Goal: Navigation & Orientation: Find specific page/section

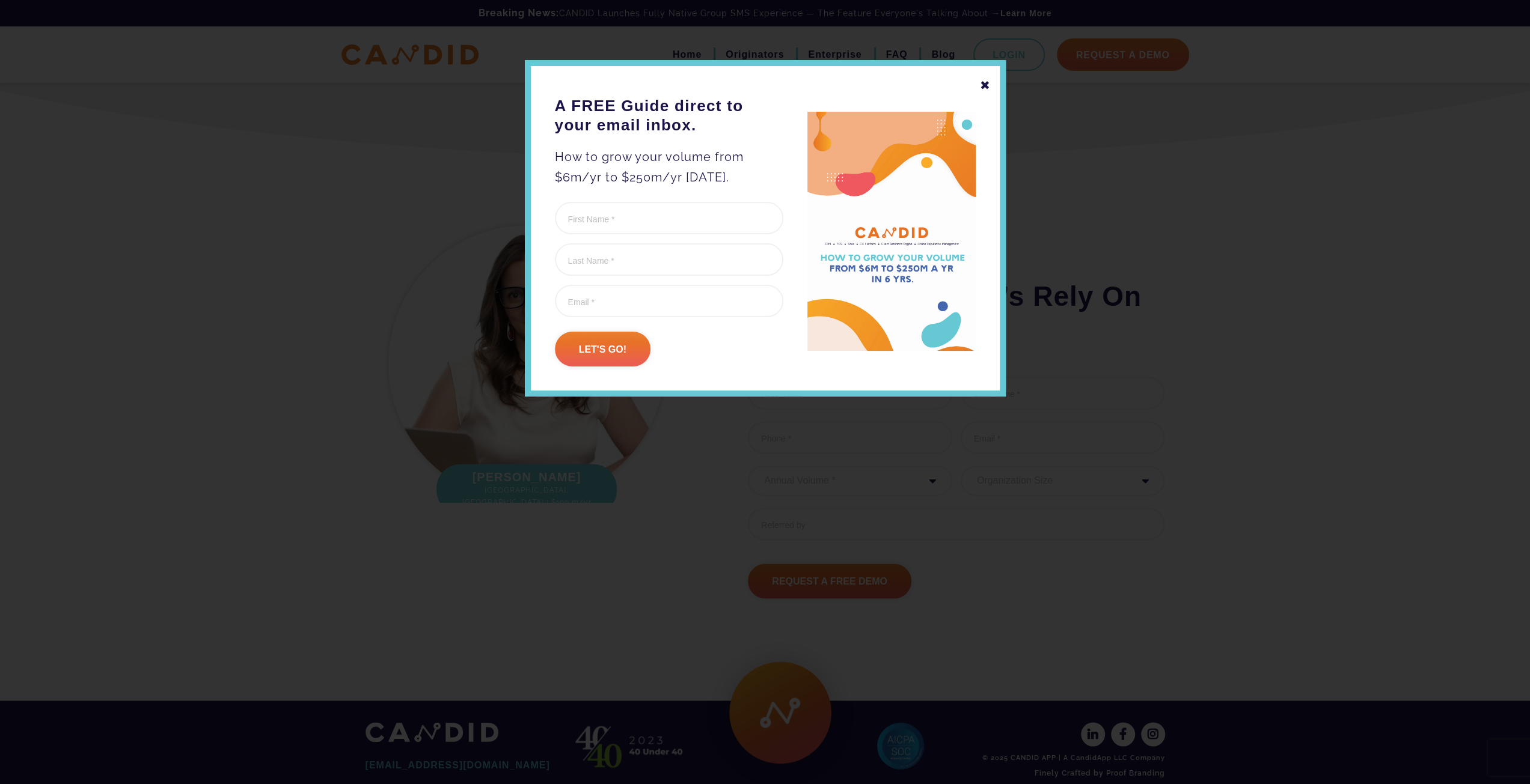
click at [987, 83] on div "✖" at bounding box center [985, 85] width 11 height 20
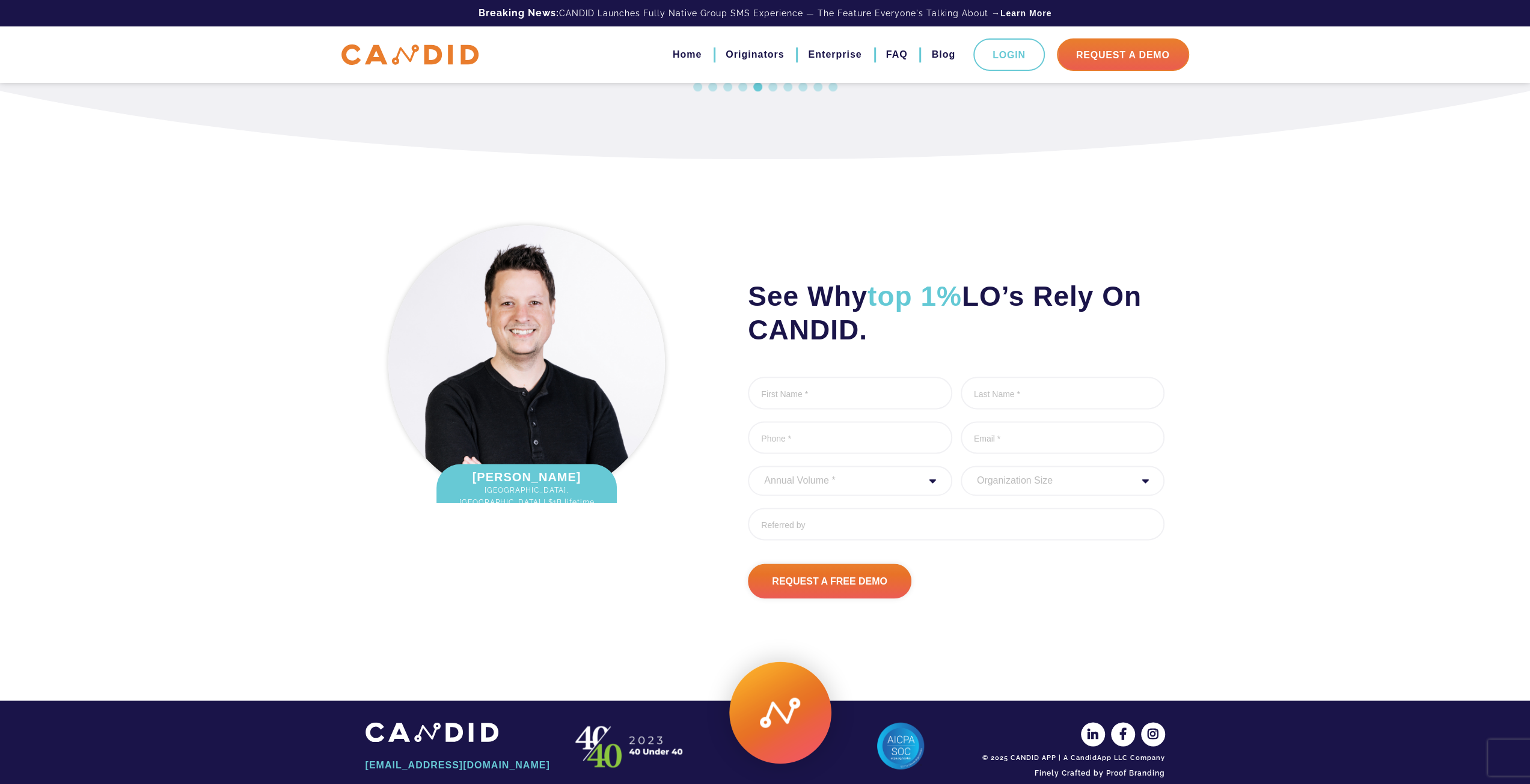
click at [417, 53] on img at bounding box center [409, 55] width 137 height 21
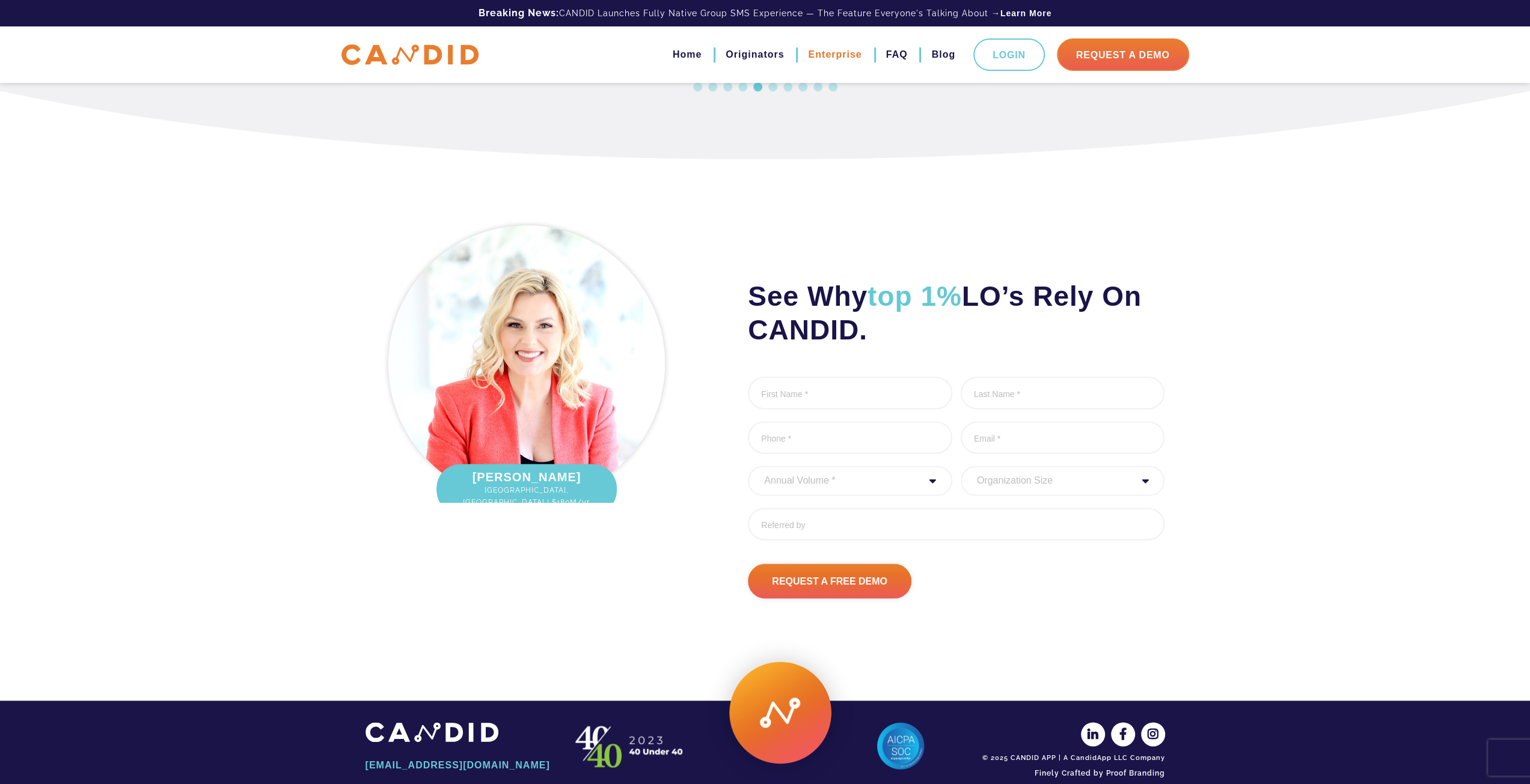
click at [823, 49] on link "Enterprise" at bounding box center [834, 55] width 53 height 20
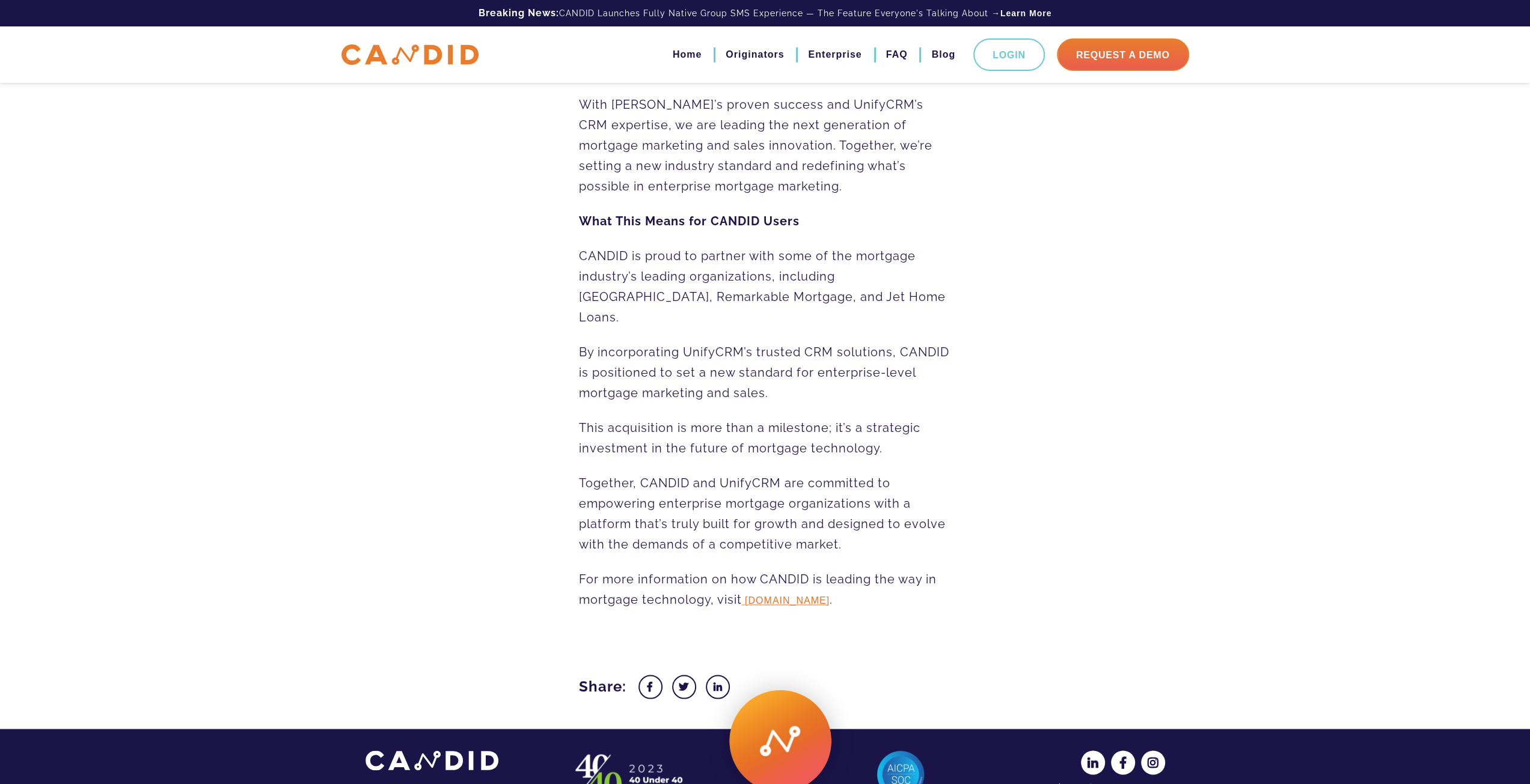
scroll to position [1570, 0]
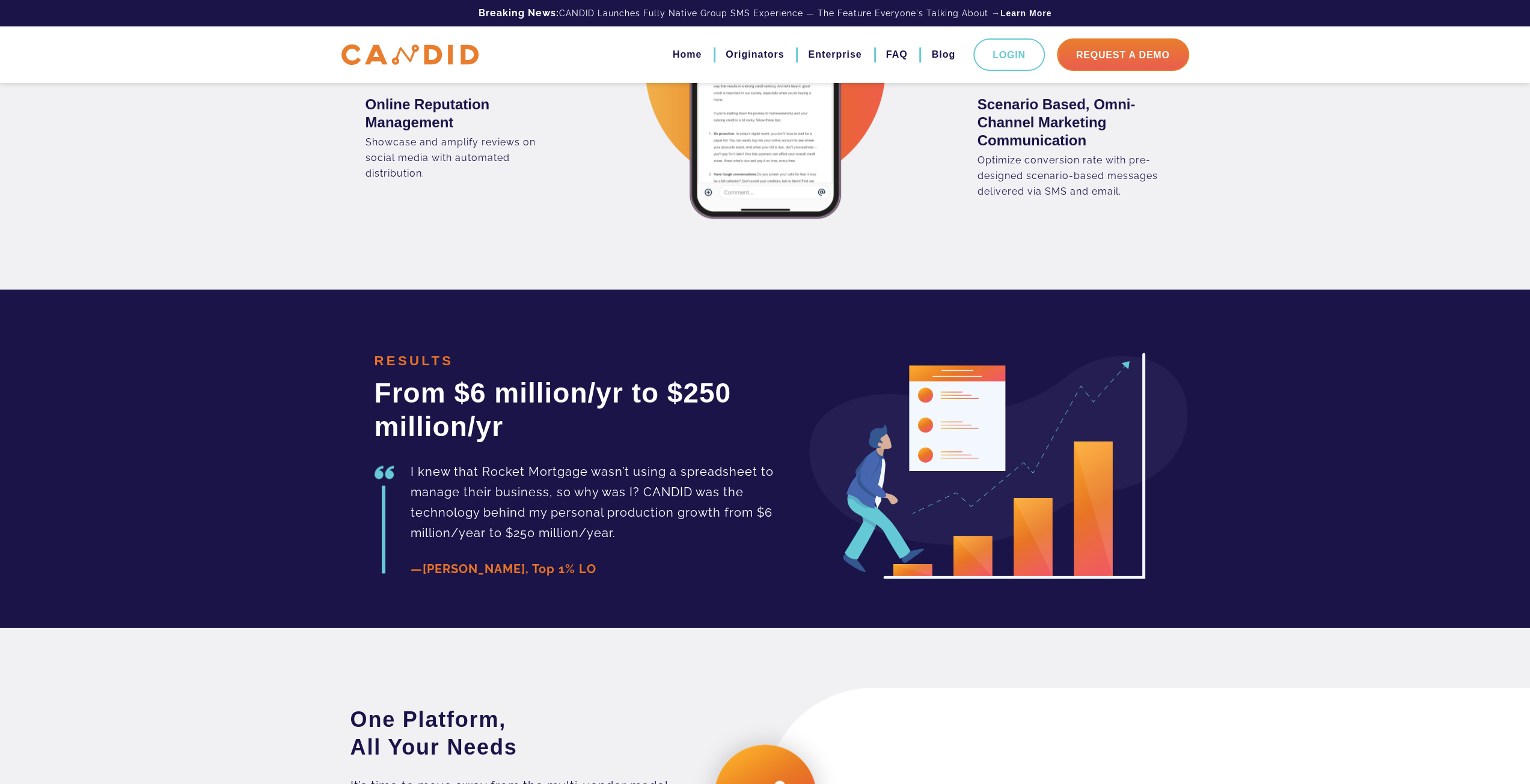
scroll to position [1743, 0]
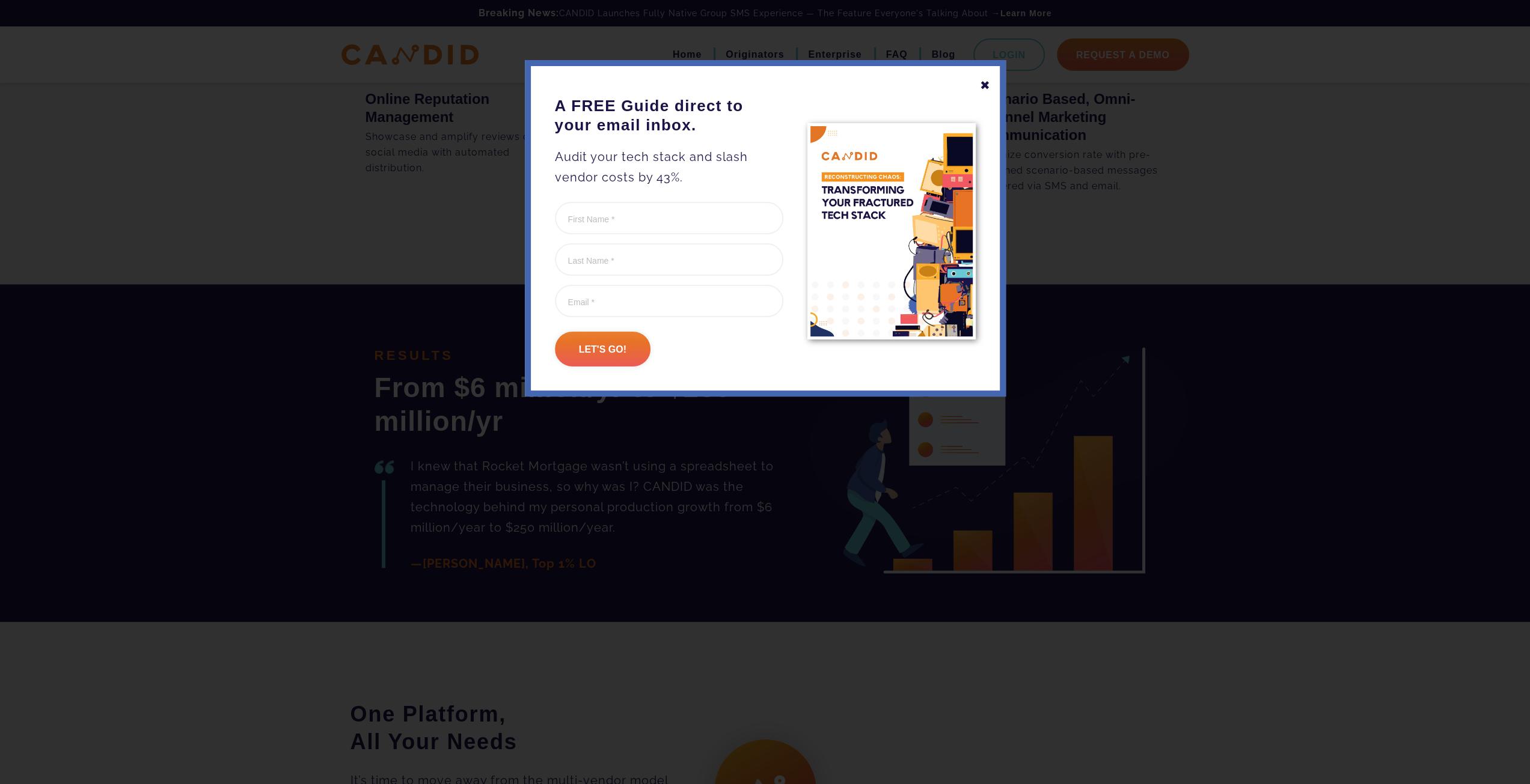
click at [729, 525] on div at bounding box center [765, 392] width 1530 height 784
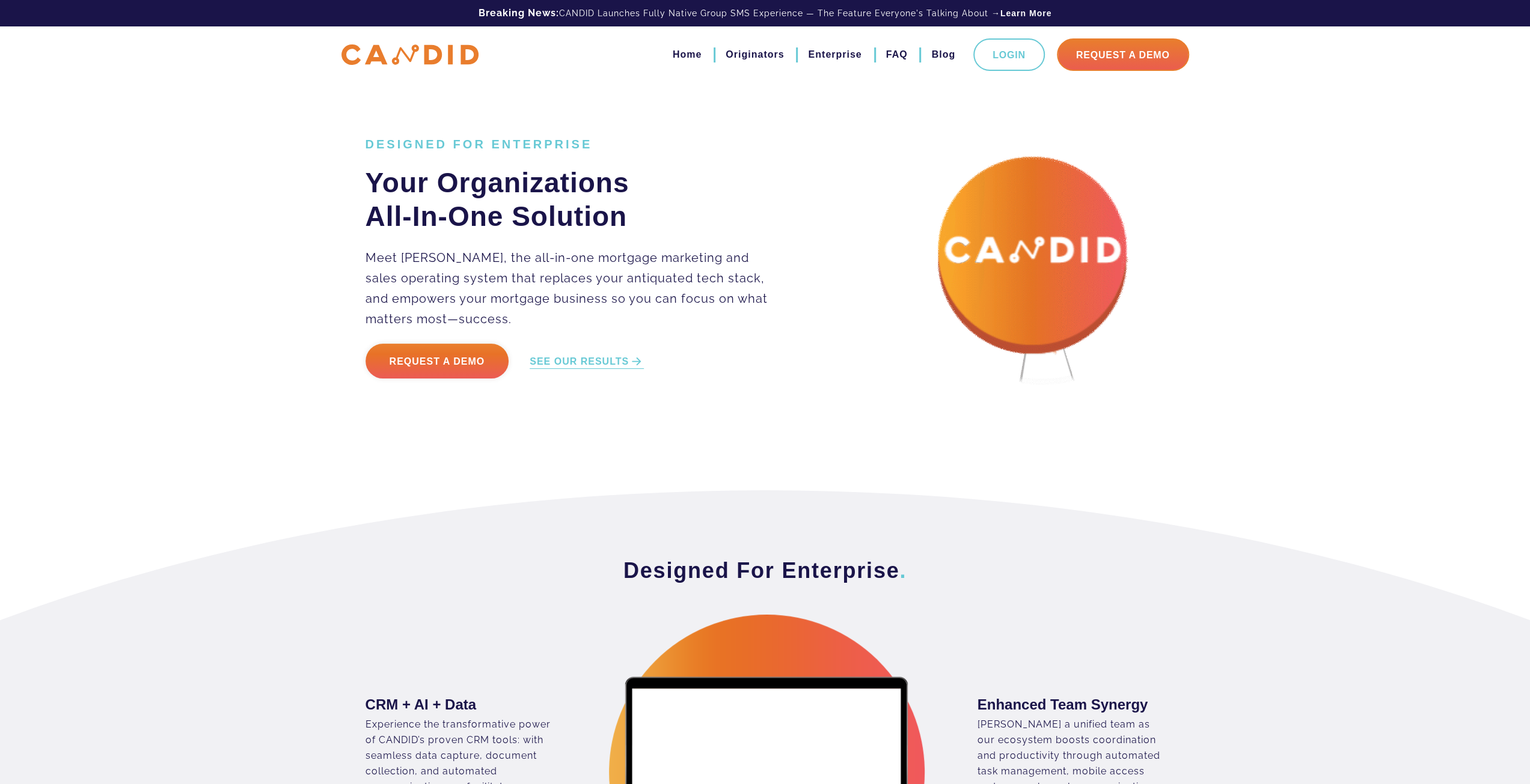
scroll to position [0, 0]
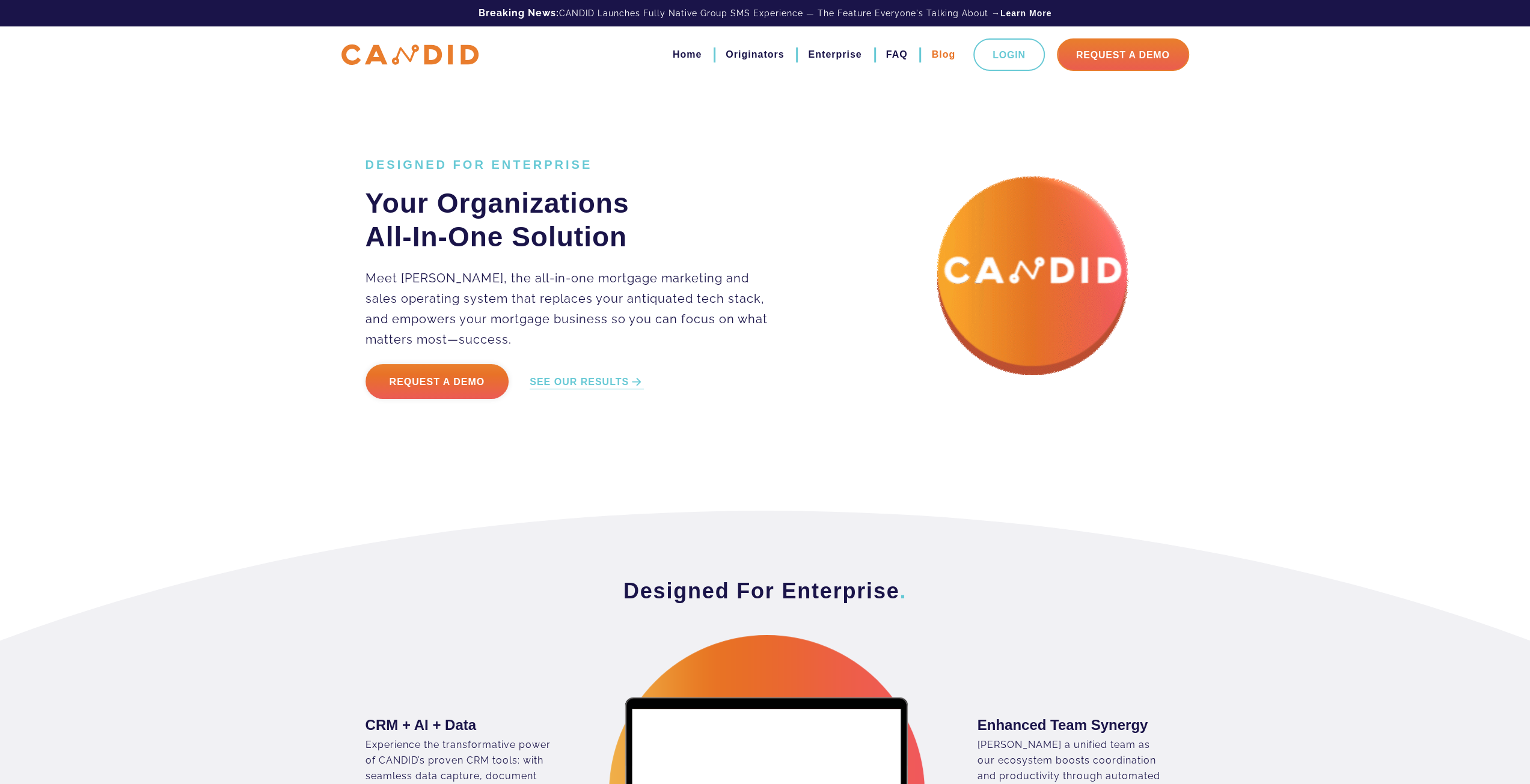
click at [934, 56] on link "Blog" at bounding box center [943, 55] width 24 height 20
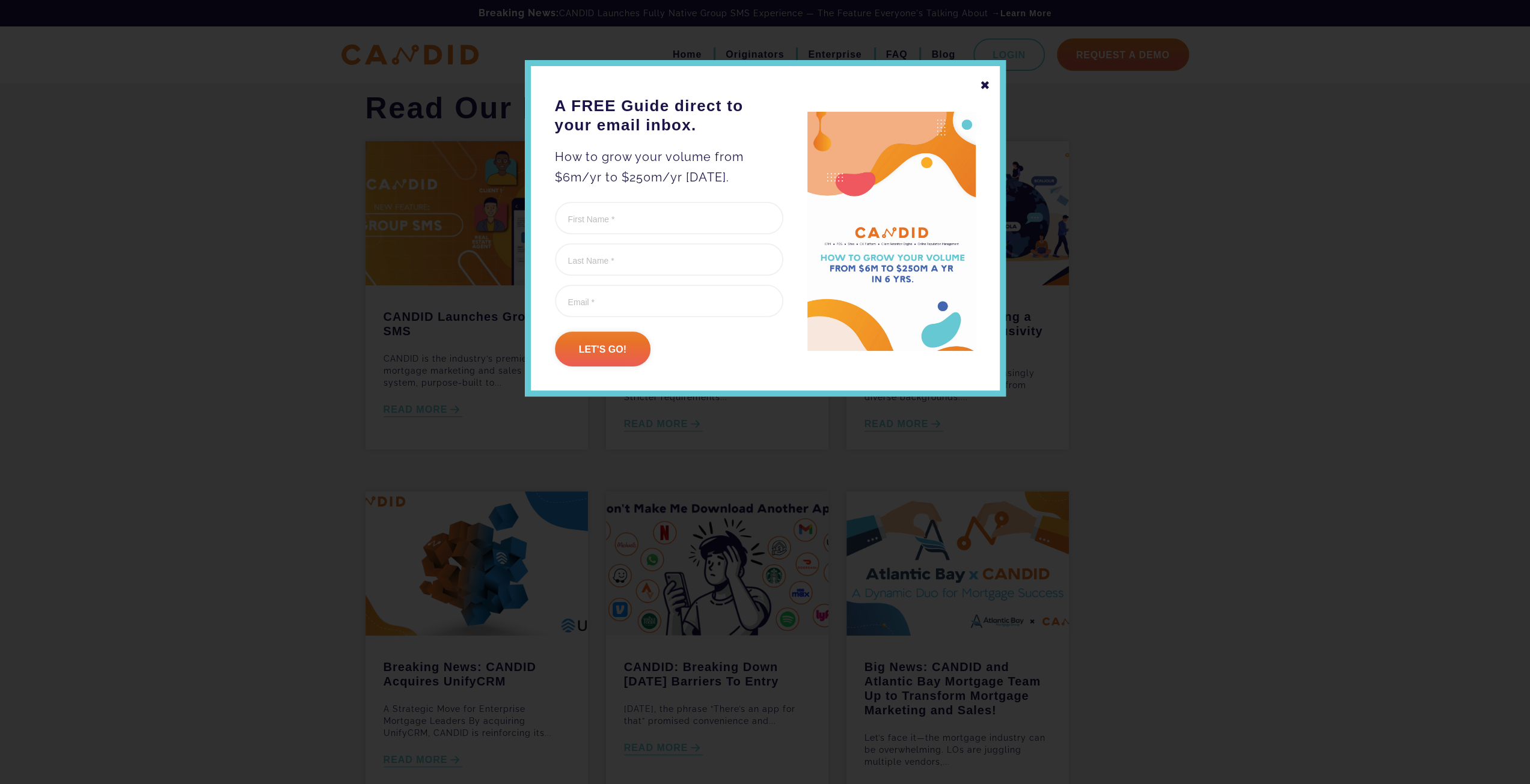
click at [364, 463] on div at bounding box center [765, 392] width 1530 height 784
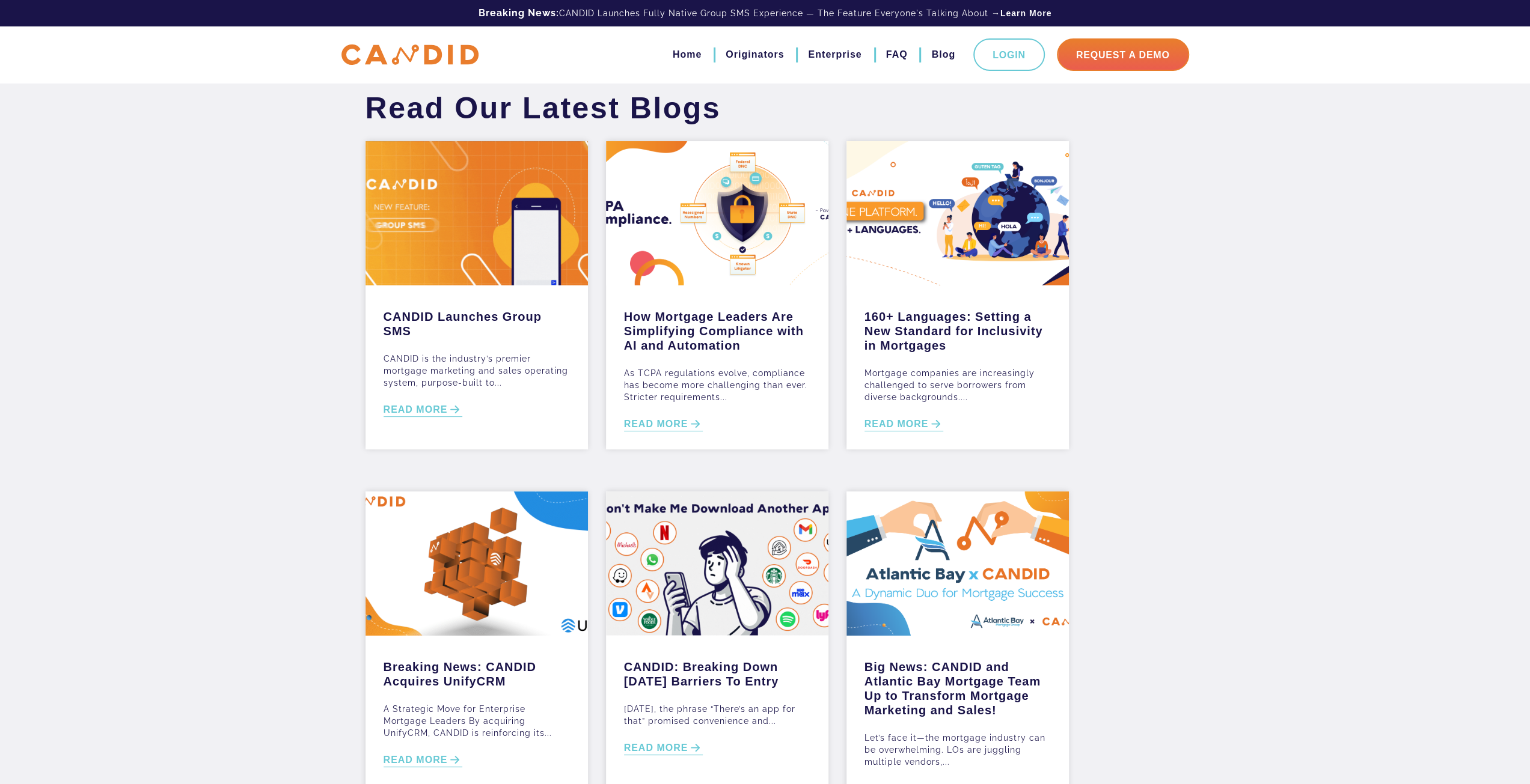
click at [370, 62] on img at bounding box center [409, 55] width 137 height 21
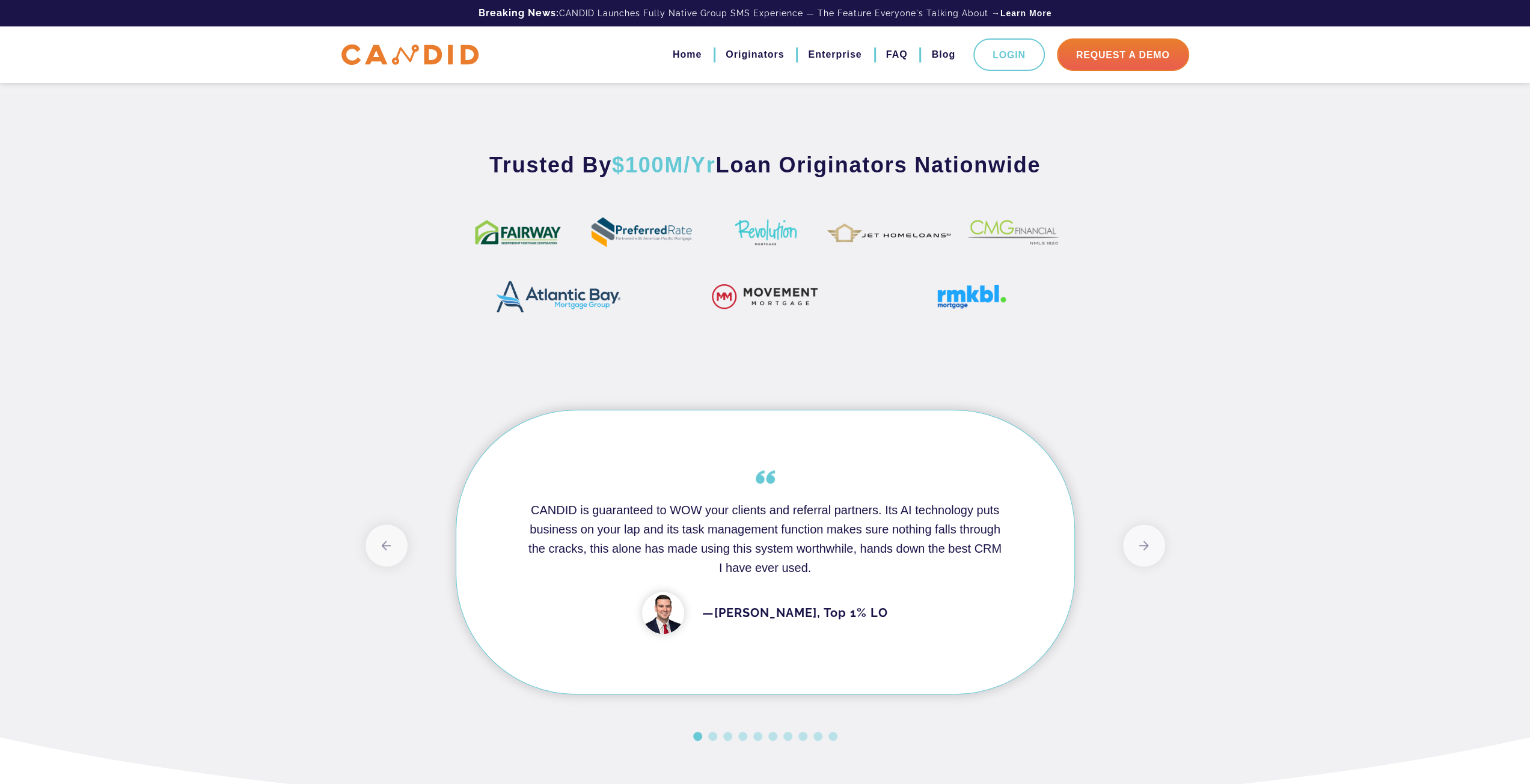
scroll to position [951, 0]
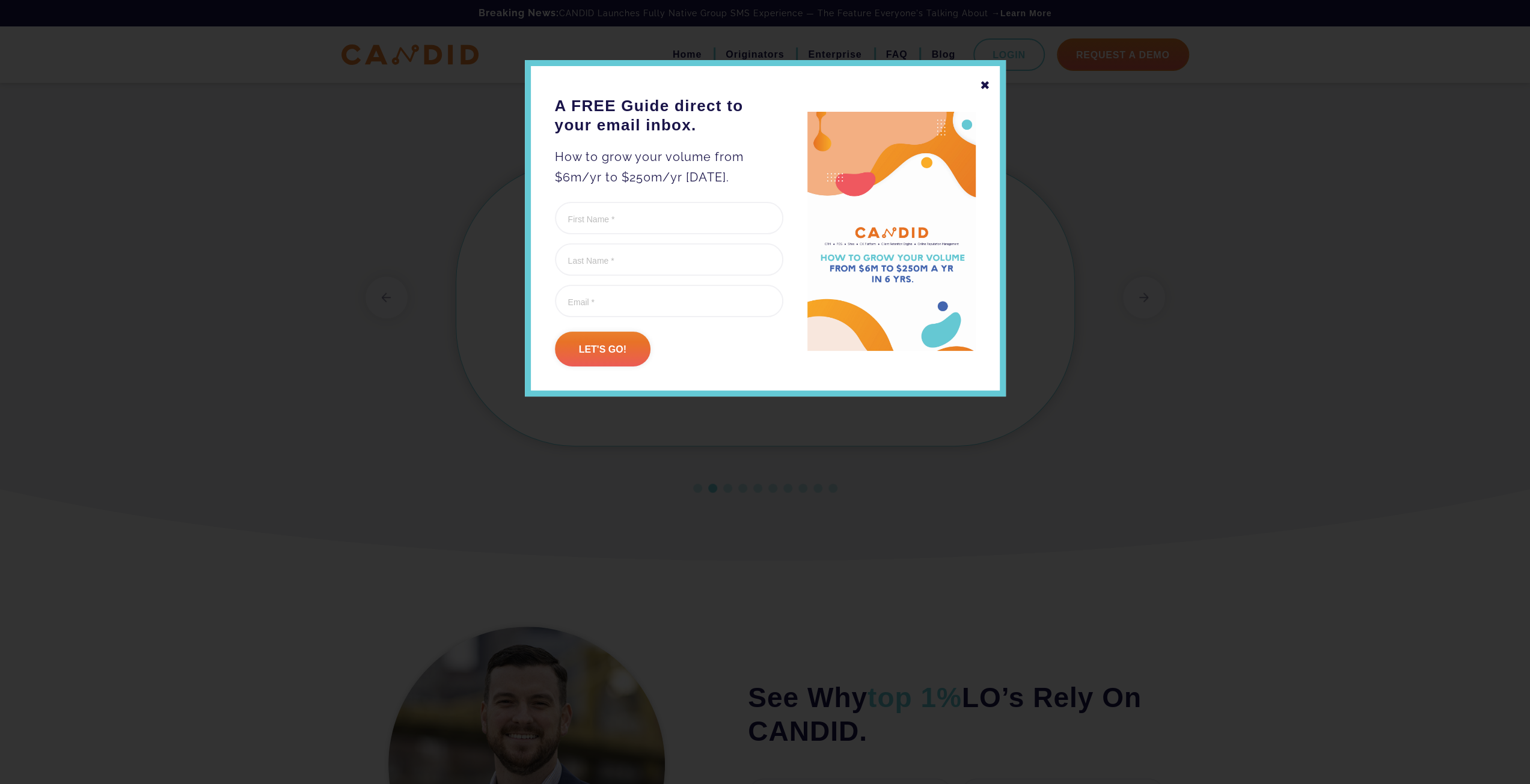
click at [978, 83] on div "✖ A FREE Guide direct to your email inbox. How to grow your volume from $6m/yr …" at bounding box center [765, 228] width 481 height 336
click at [992, 80] on div "✖ A FREE Guide direct to your email inbox. How to grow your volume from $6m/yr …" at bounding box center [765, 228] width 481 height 336
click at [996, 85] on div "✖ A FREE Guide direct to your email inbox. How to grow your volume from $6m/yr …" at bounding box center [765, 228] width 481 height 336
click at [992, 83] on div "✖ A FREE Guide direct to your email inbox. How to grow your volume from $6m/yr …" at bounding box center [765, 228] width 481 height 336
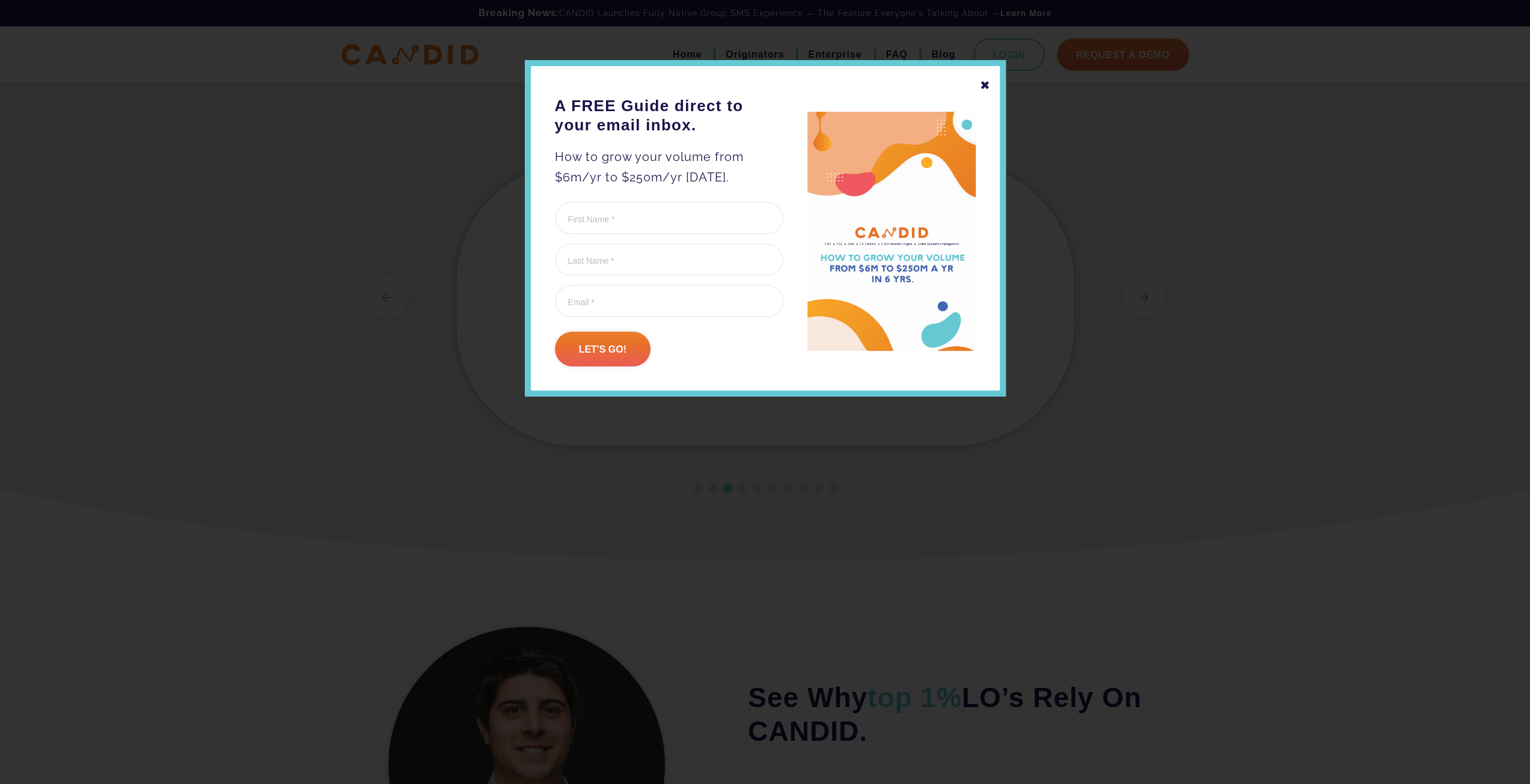
drag, startPoint x: 976, startPoint y: 89, endPoint x: 974, endPoint y: 96, distance: 7.3
click at [974, 96] on div "✖ A FREE Guide direct to your email inbox. How to grow your volume from $6m/yr …" at bounding box center [765, 228] width 481 height 336
click at [987, 79] on div "✖" at bounding box center [985, 85] width 11 height 20
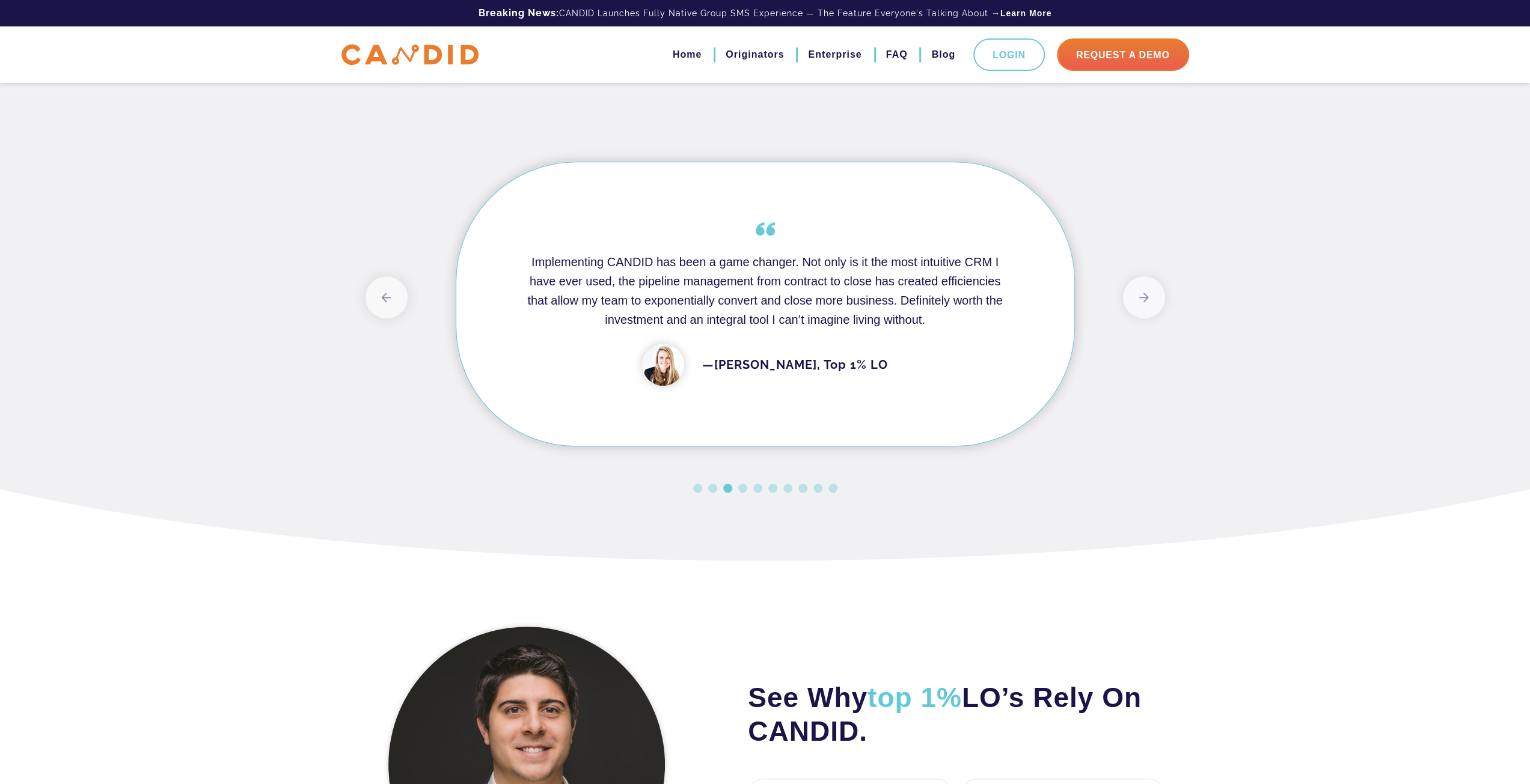
click at [359, 63] on img at bounding box center [409, 55] width 137 height 21
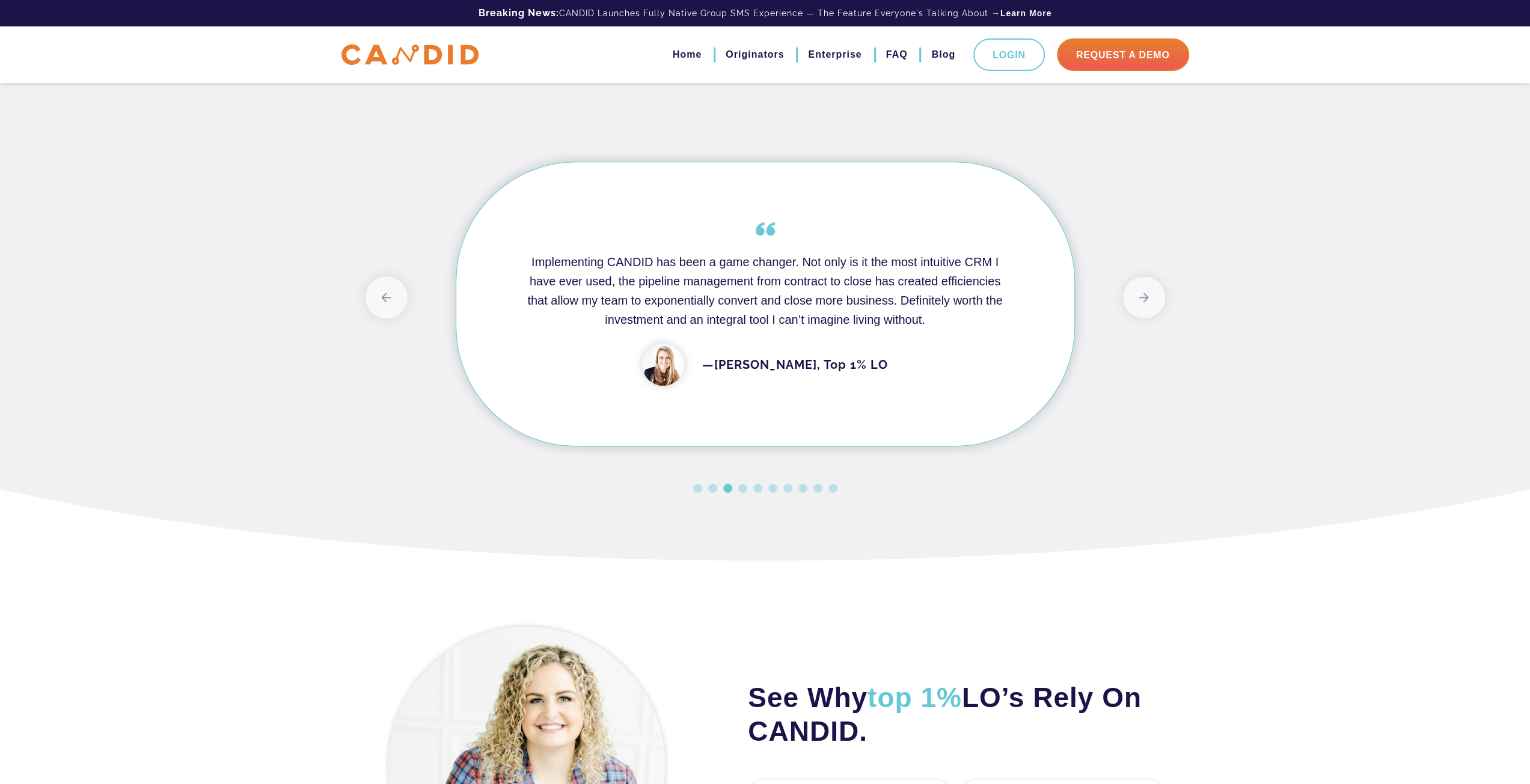
click at [375, 62] on img at bounding box center [409, 55] width 137 height 21
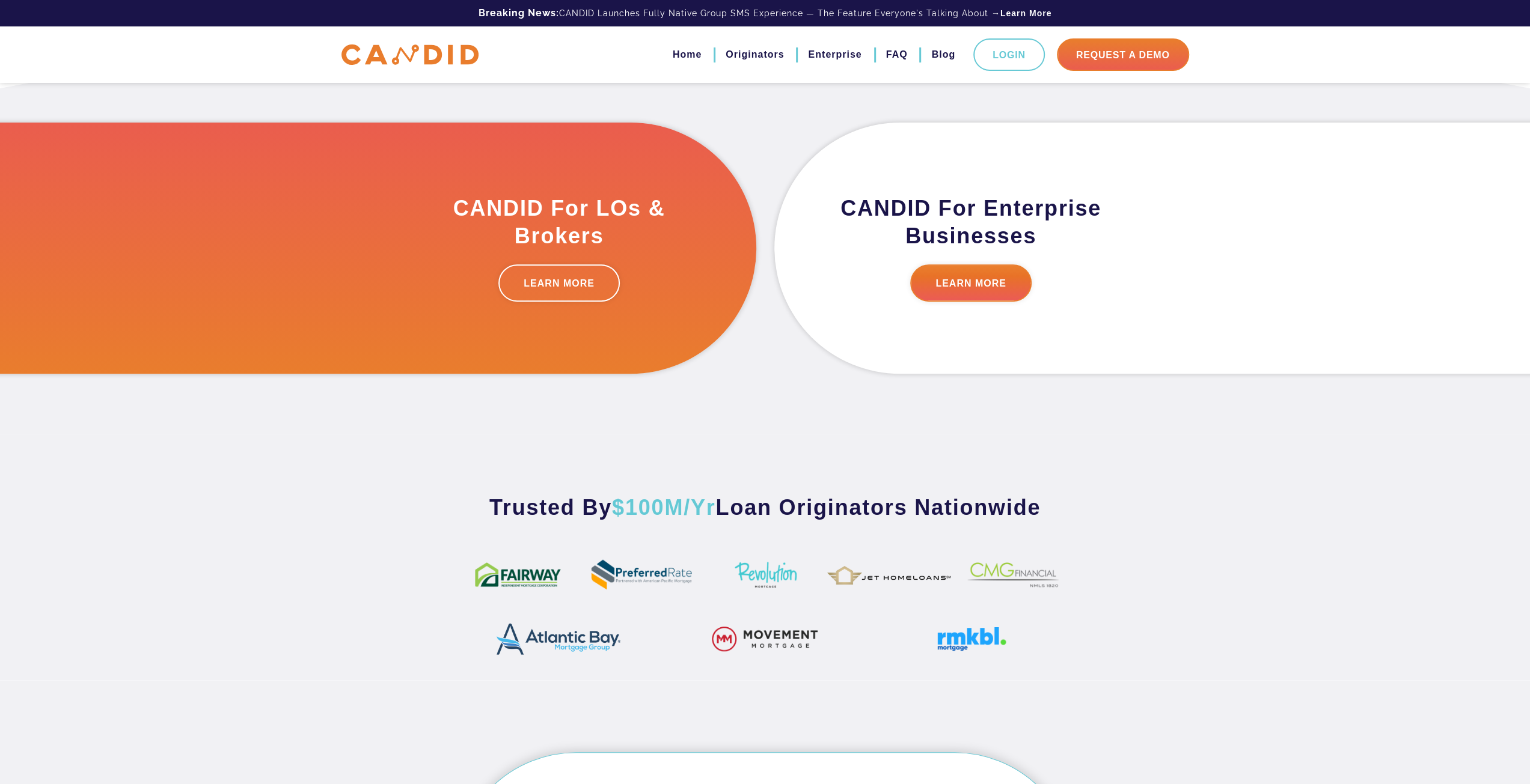
scroll to position [0, 0]
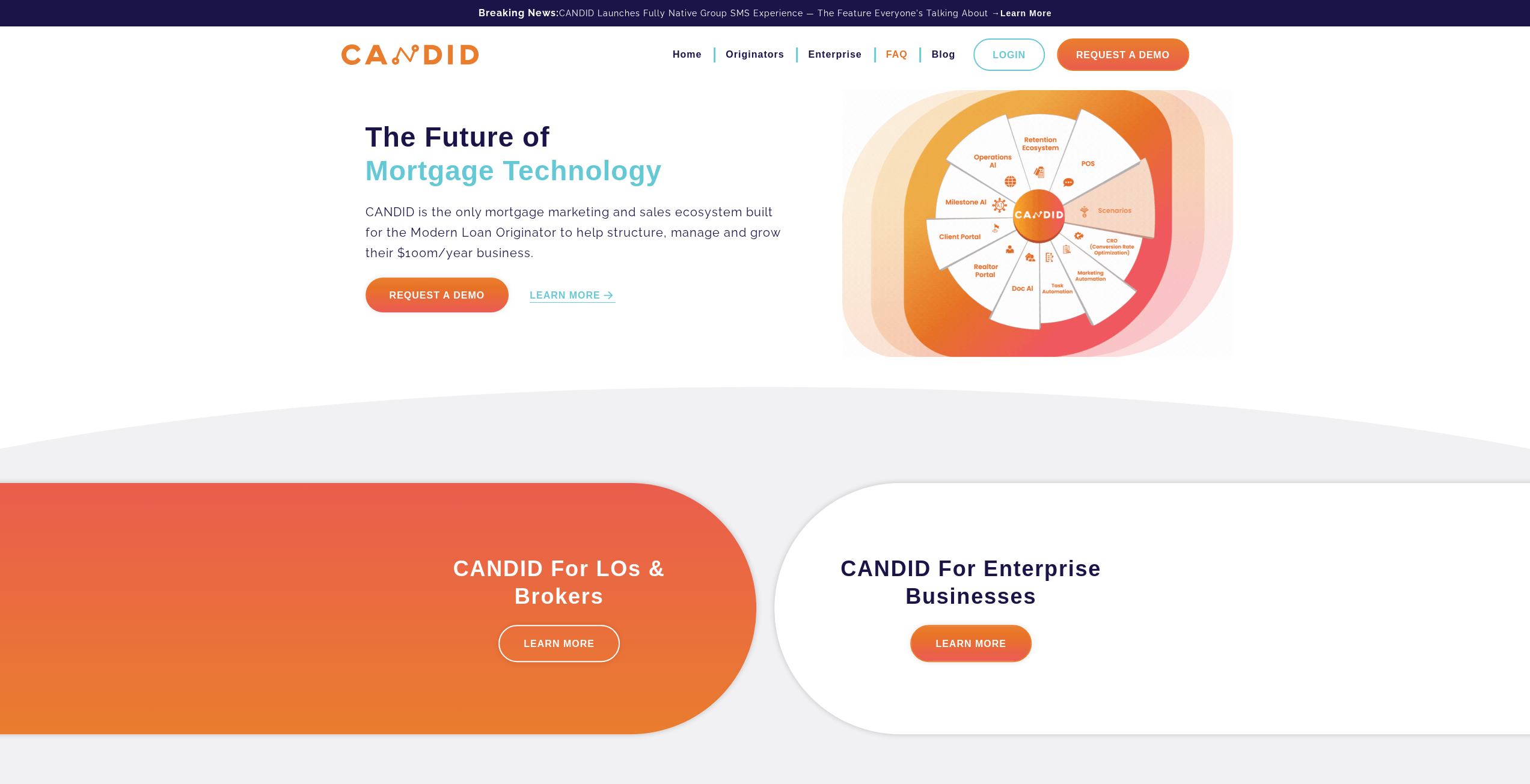
click at [891, 53] on link "FAQ" at bounding box center [897, 55] width 22 height 20
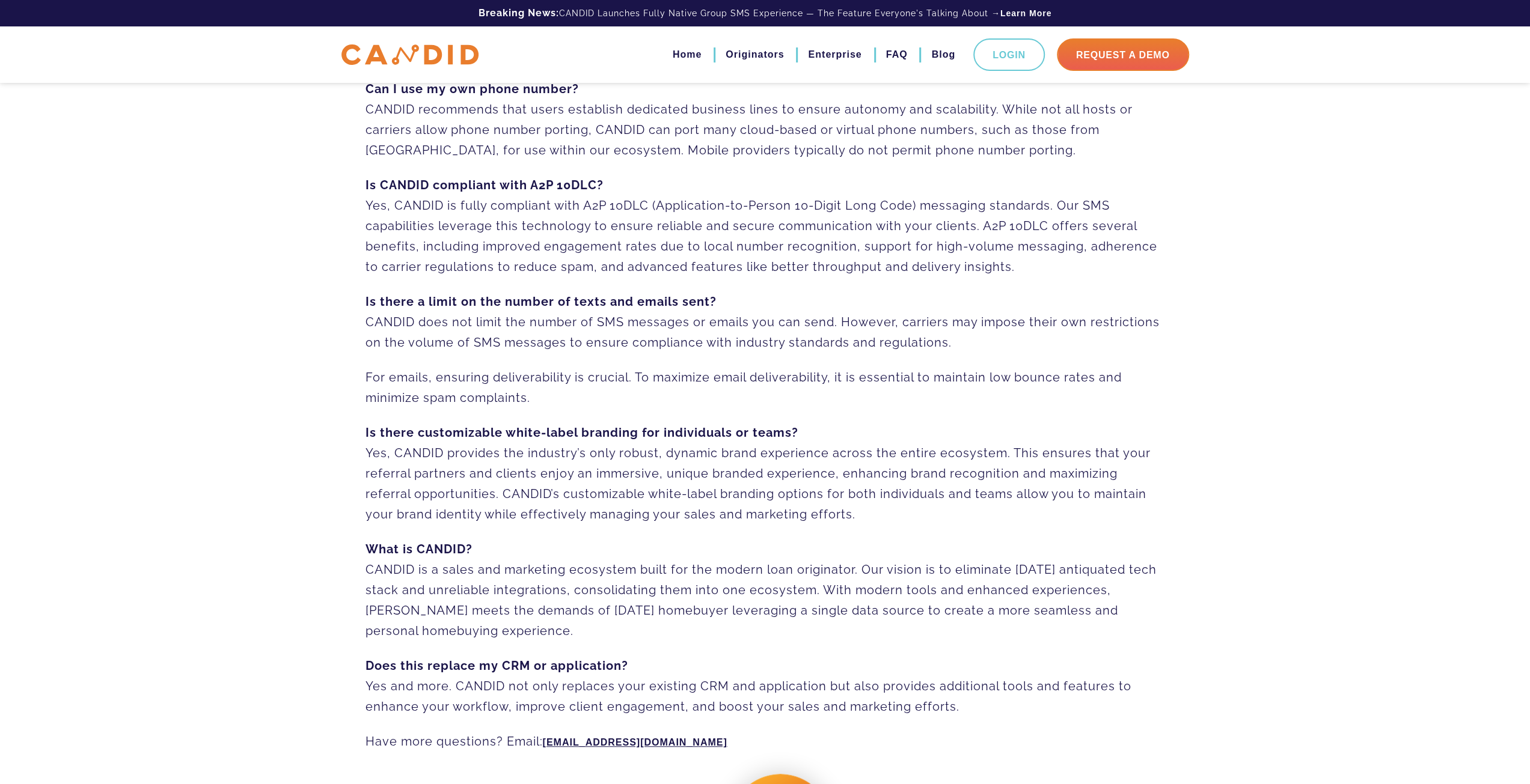
scroll to position [613, 0]
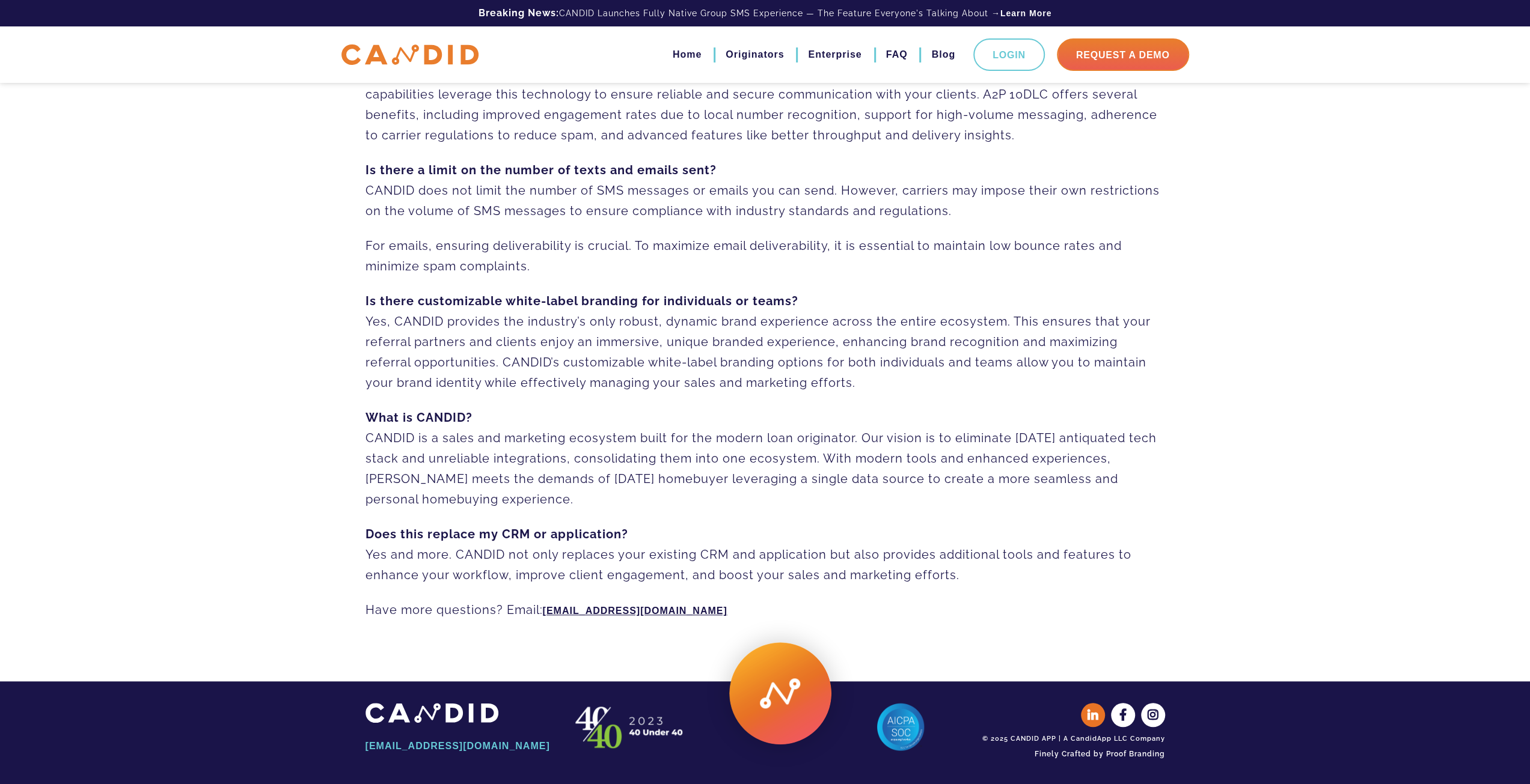
click at [1100, 720] on icon at bounding box center [1093, 715] width 24 height 24
